Goal: Use online tool/utility: Utilize a website feature to perform a specific function

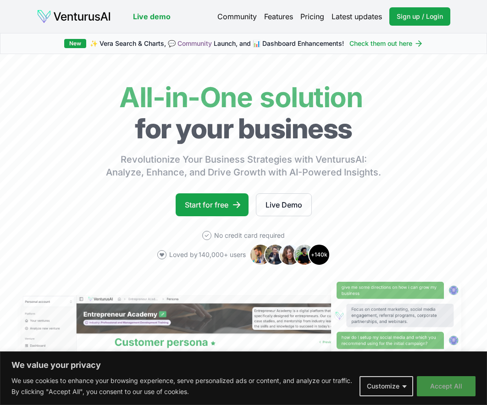
click at [442, 387] on button "Accept All" at bounding box center [446, 387] width 59 height 20
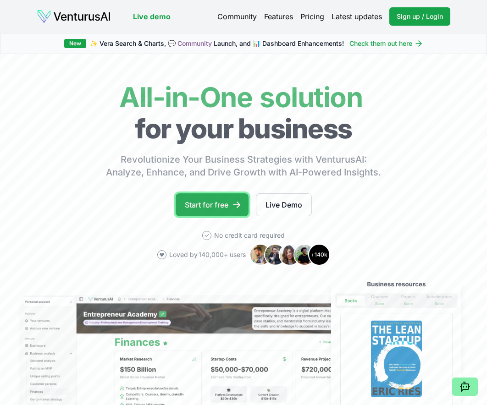
click at [209, 204] on link "Start for free" at bounding box center [212, 205] width 73 height 23
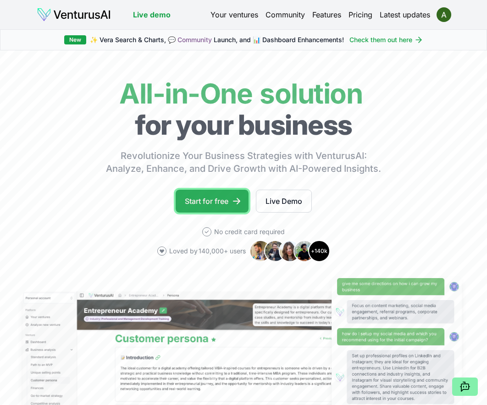
click at [212, 203] on link "Start for free" at bounding box center [212, 201] width 73 height 23
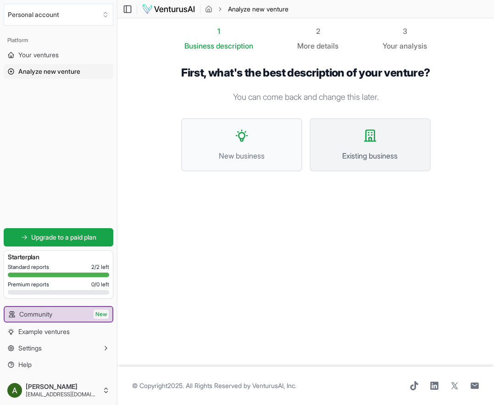
click at [373, 143] on icon at bounding box center [370, 135] width 15 height 15
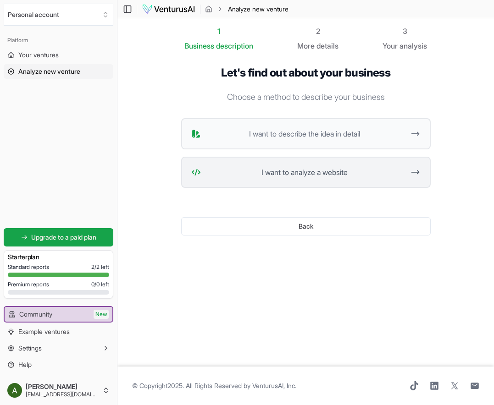
click at [335, 172] on span "I want to analyze a website" at bounding box center [305, 172] width 201 height 11
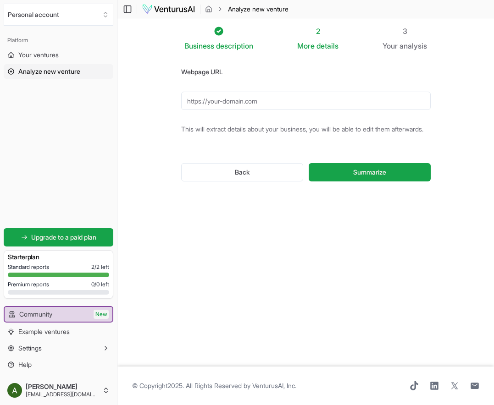
click at [271, 98] on input "Webpage URL" at bounding box center [305, 101] width 249 height 18
paste input "https://happyangler.fi/"
type input "https://happyangler.fi/"
click at [372, 177] on span "Summarize" at bounding box center [369, 172] width 33 height 9
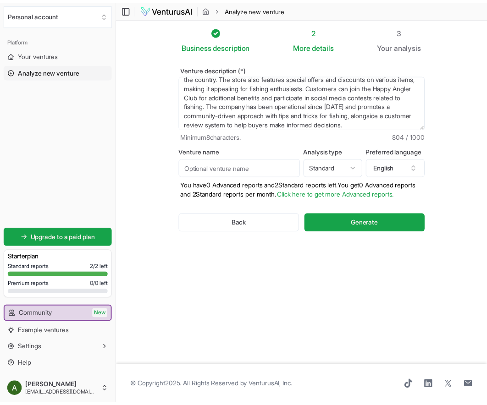
scroll to position [55, 0]
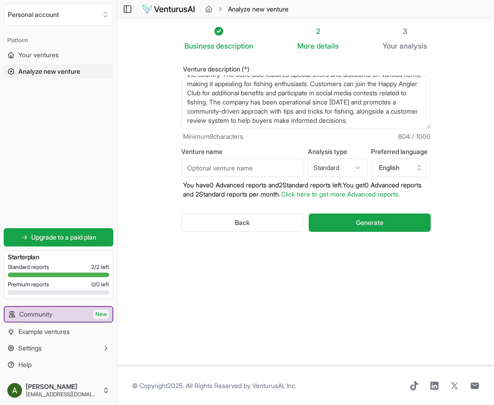
click at [219, 168] on input "Venture name" at bounding box center [242, 168] width 123 height 18
type input "Happy Angler FI"
click at [356, 169] on html "We value your privacy We use cookies to enhance your browsing experience, serve…" at bounding box center [247, 202] width 494 height 405
click at [356, 170] on html "We value your privacy We use cookies to enhance your browsing experience, serve…" at bounding box center [247, 202] width 494 height 405
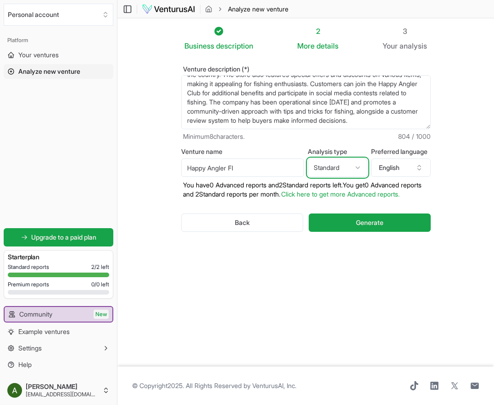
click at [356, 170] on html "We value your privacy We use cookies to enhance your browsing experience, serve…" at bounding box center [247, 202] width 494 height 405
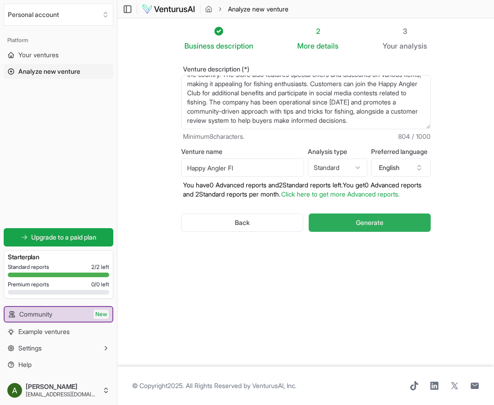
click at [371, 227] on span "Generate" at bounding box center [370, 222] width 28 height 9
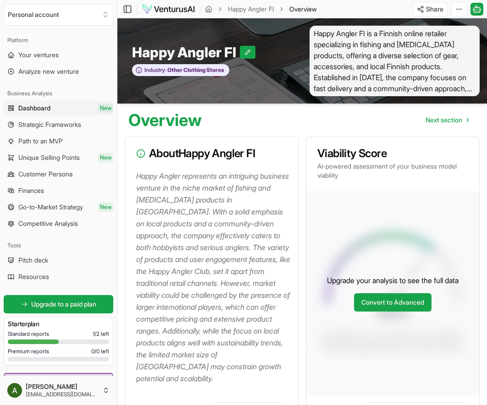
click at [482, 127] on div "Overview Next section" at bounding box center [302, 117] width 370 height 26
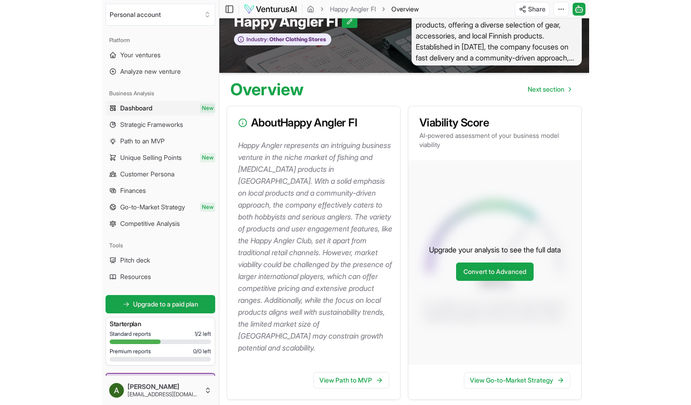
scroll to position [61, 0]
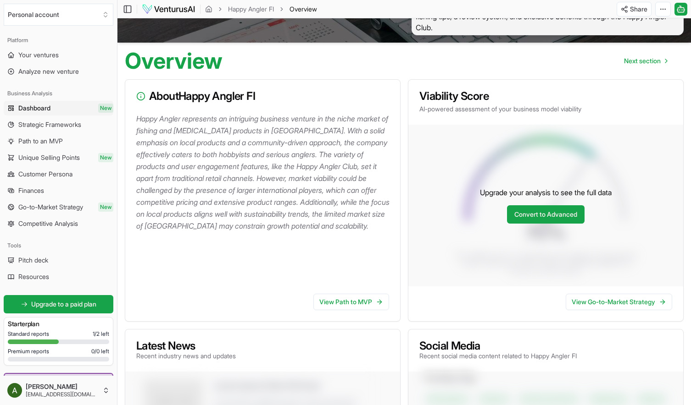
click at [271, 157] on p "Happy Angler represents an intriguing business venture in the niche market of f…" at bounding box center [264, 172] width 256 height 119
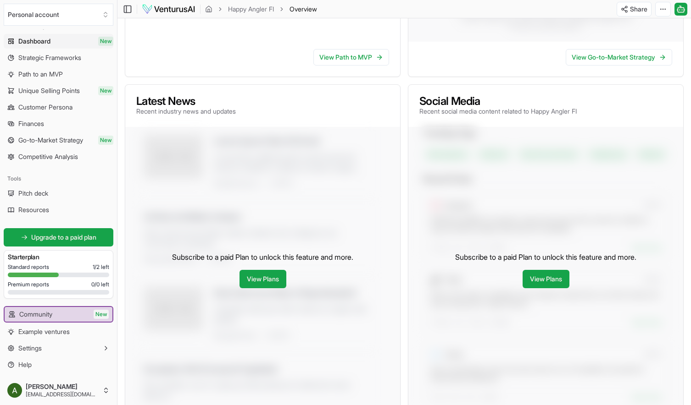
scroll to position [0, 0]
